Goal: Information Seeking & Learning: Find specific fact

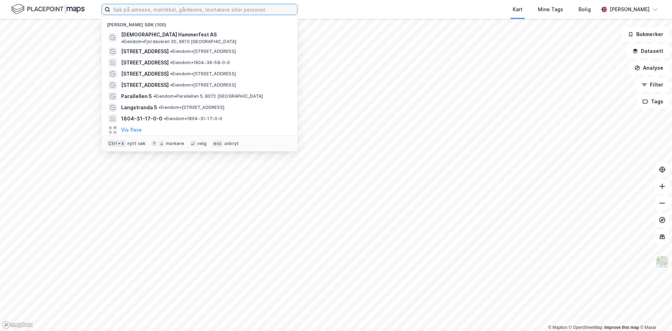
click at [119, 12] on input at bounding box center [203, 9] width 187 height 11
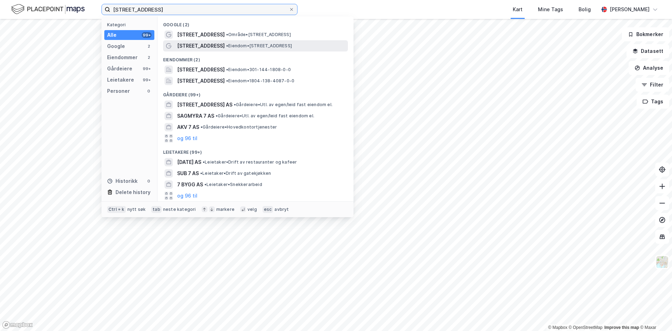
type input "[STREET_ADDRESS]"
click at [199, 48] on span "[STREET_ADDRESS]" at bounding box center [201, 46] width 48 height 8
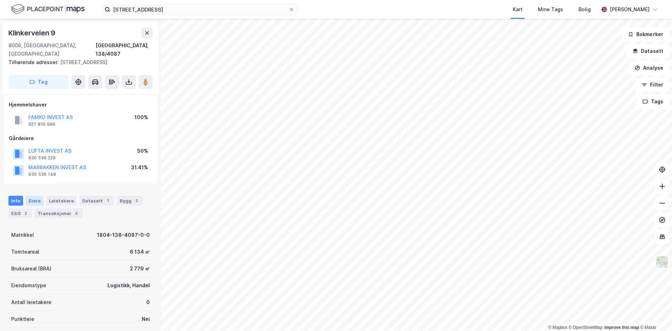
click at [32, 196] on div "Eiere" at bounding box center [35, 201] width 18 height 10
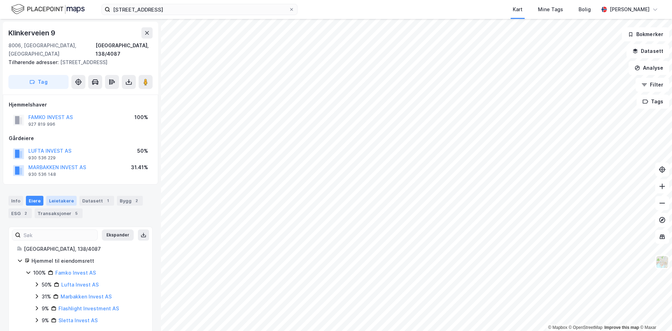
click at [63, 196] on div "Leietakere" at bounding box center [61, 201] width 30 height 10
